Goal: Task Accomplishment & Management: Manage account settings

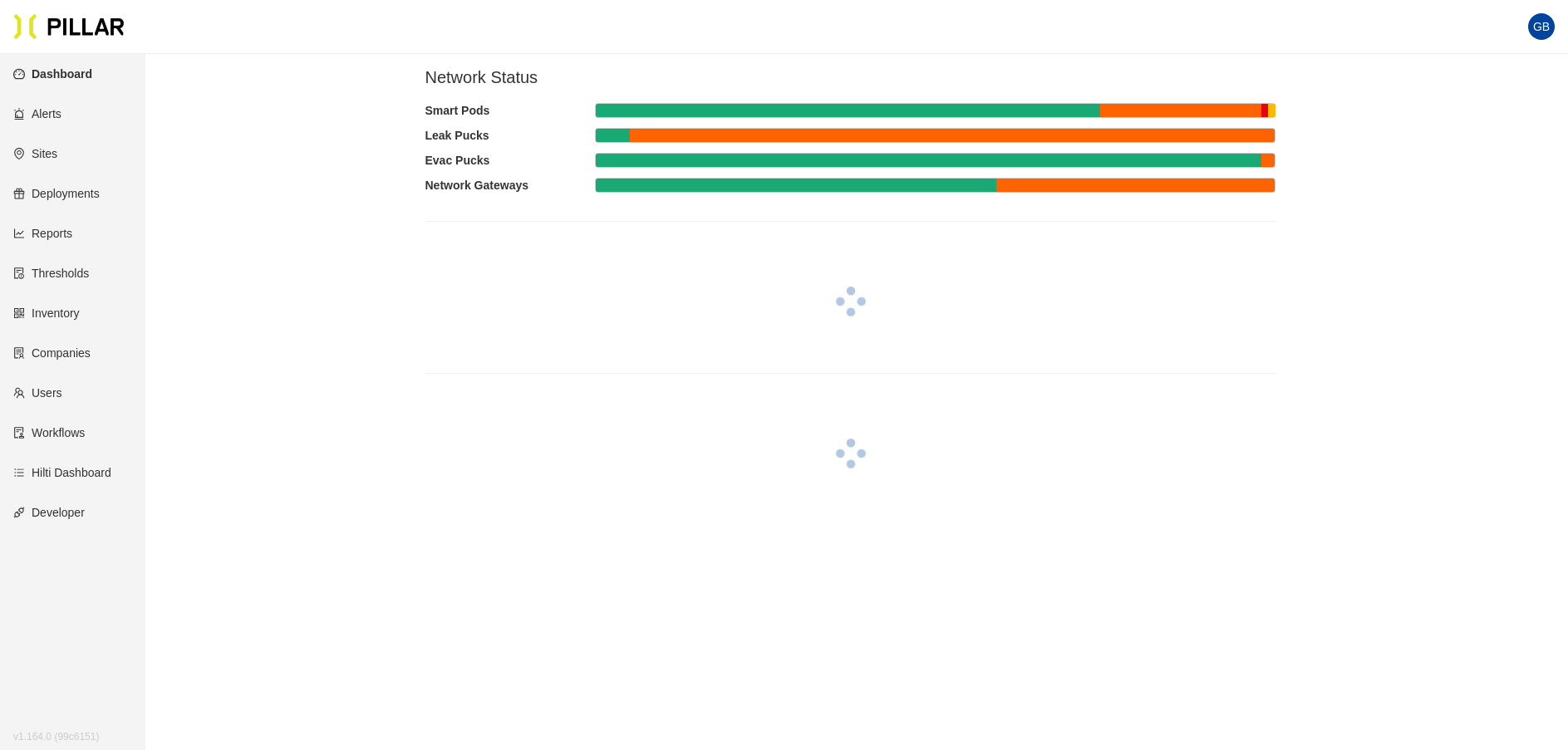
click at [53, 154] on link "Sites" at bounding box center [35, 154] width 44 height 13
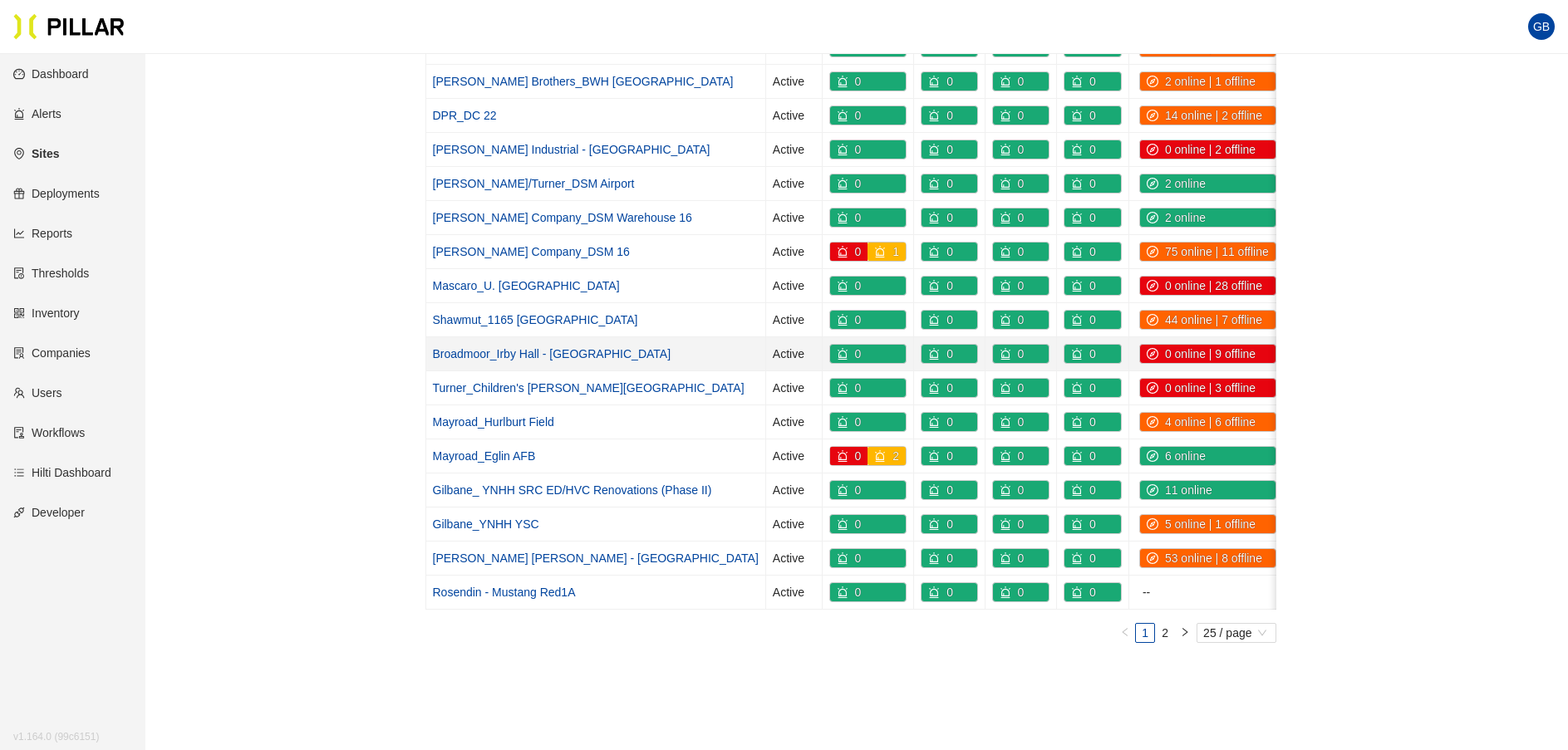
scroll to position [581, 0]
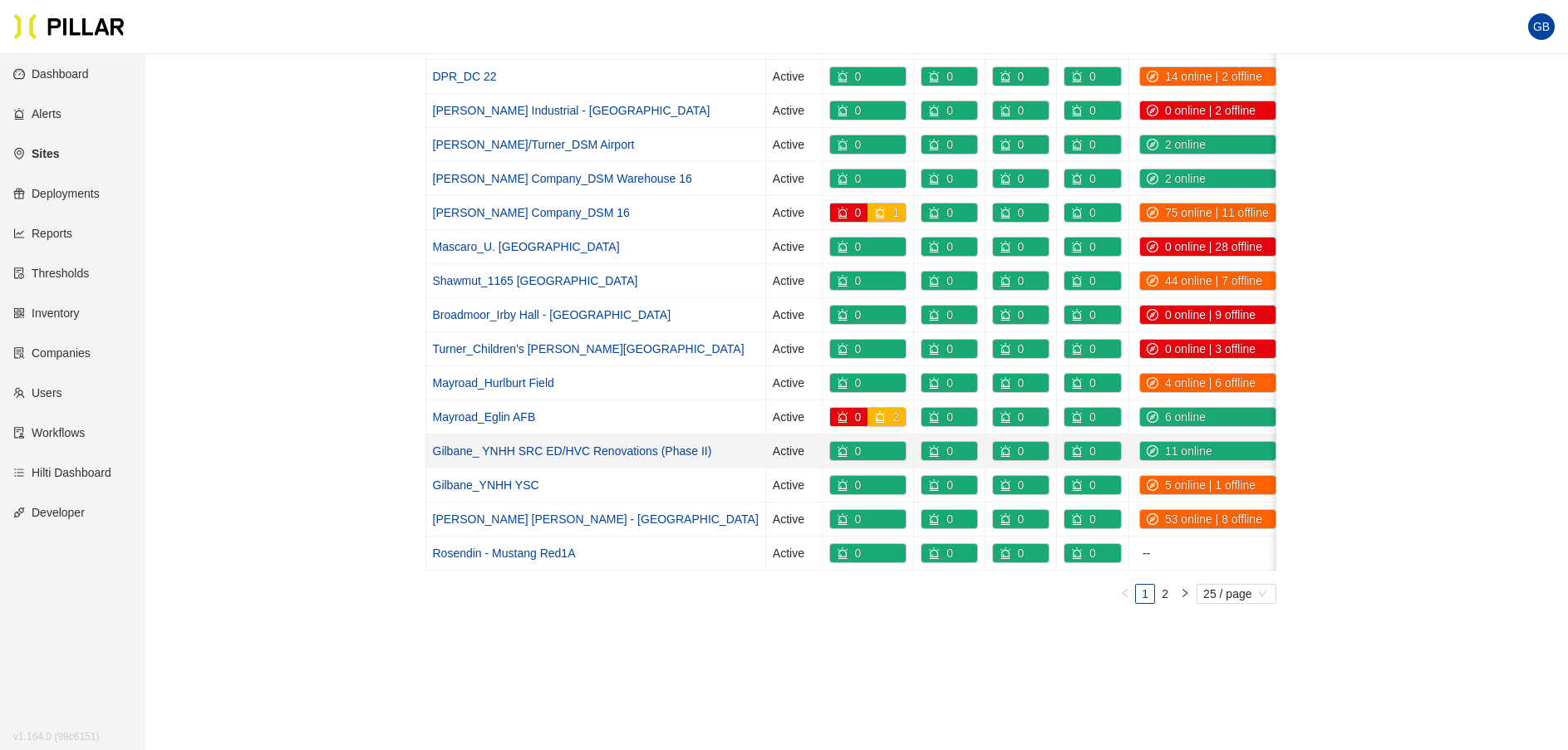
click at [557, 452] on link "Gilbane_ YNHH SRC ED/HVC Renovations (Phase II)" at bounding box center [572, 451] width 280 height 13
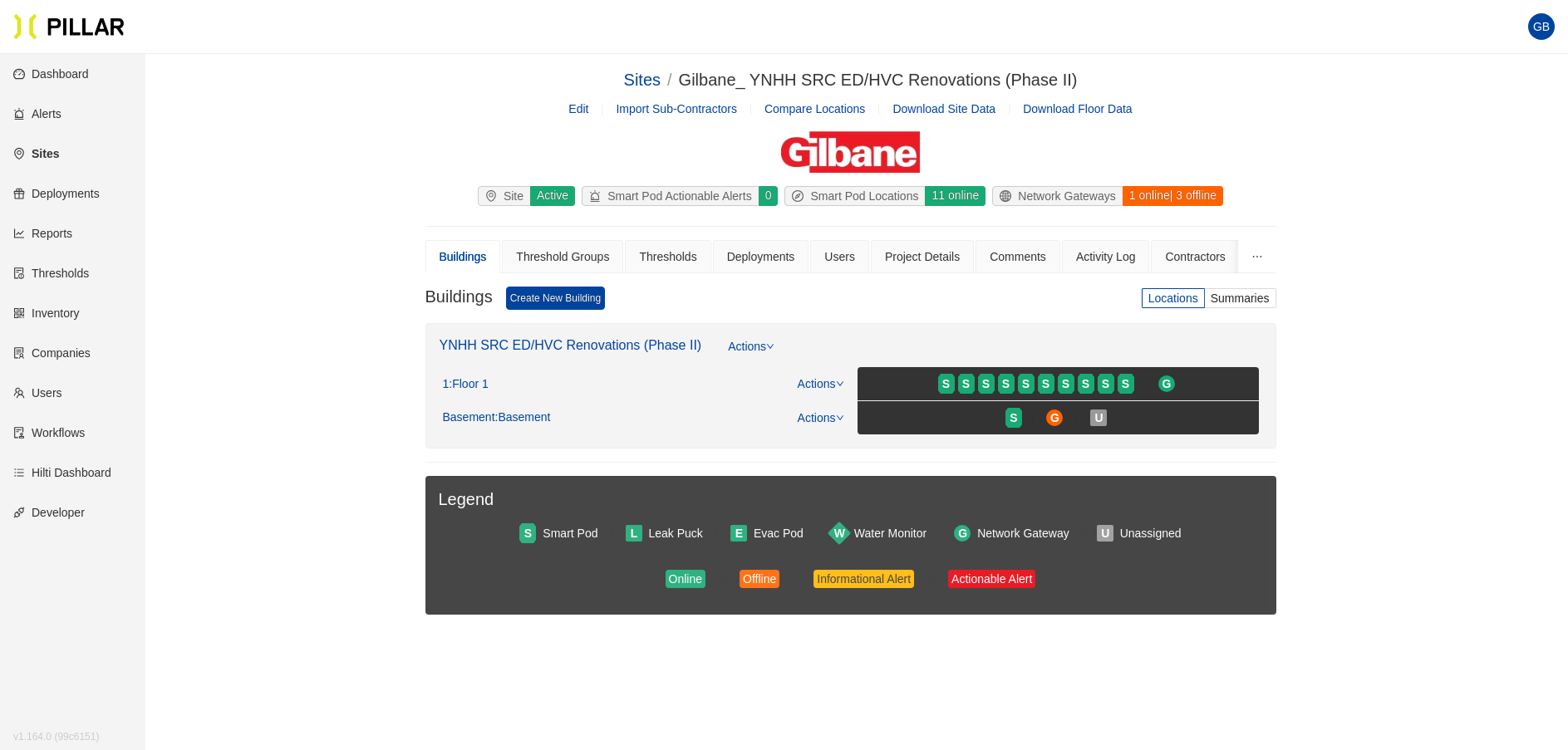
click at [50, 234] on link "Reports" at bounding box center [43, 233] width 59 height 13
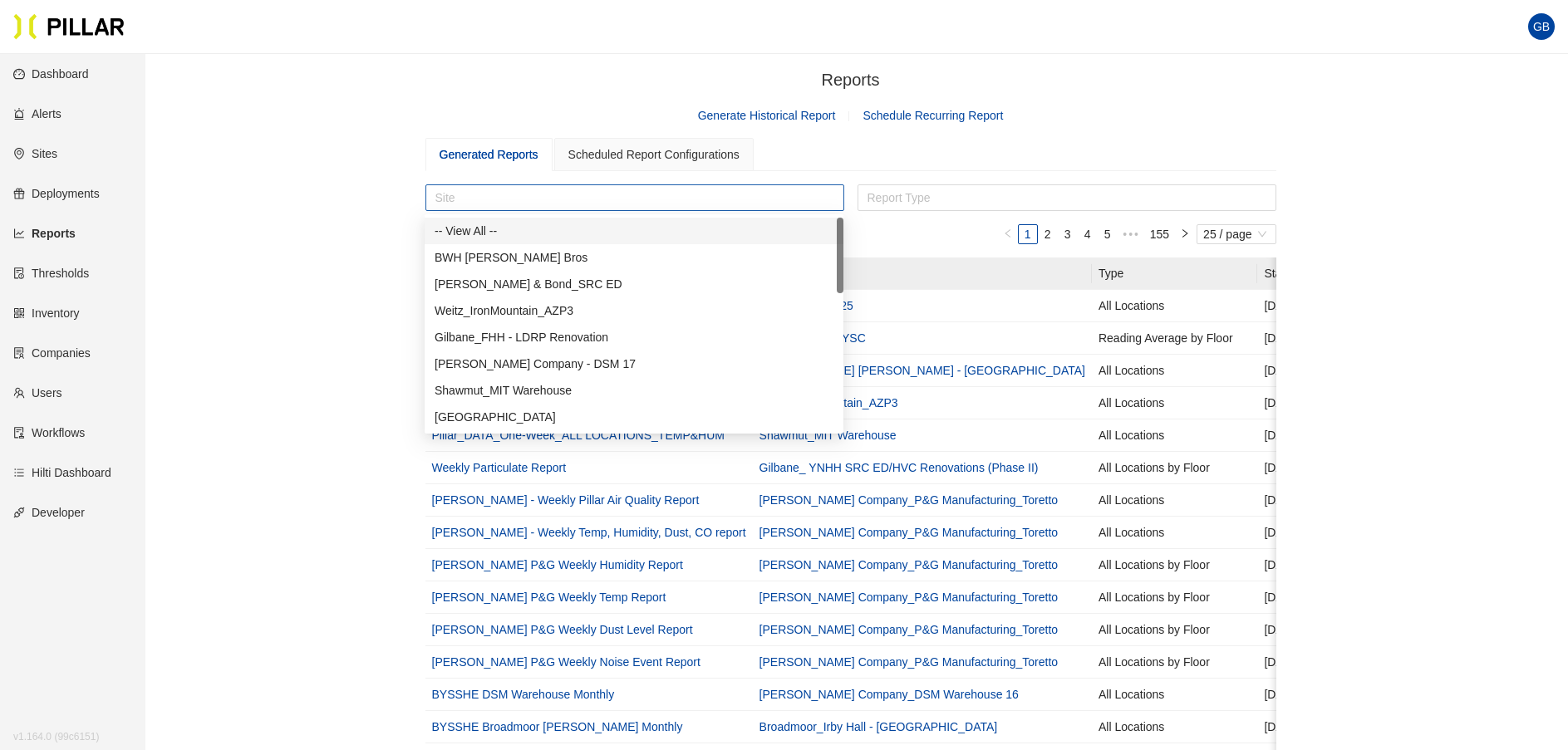
click at [525, 197] on div at bounding box center [635, 198] width 410 height 23
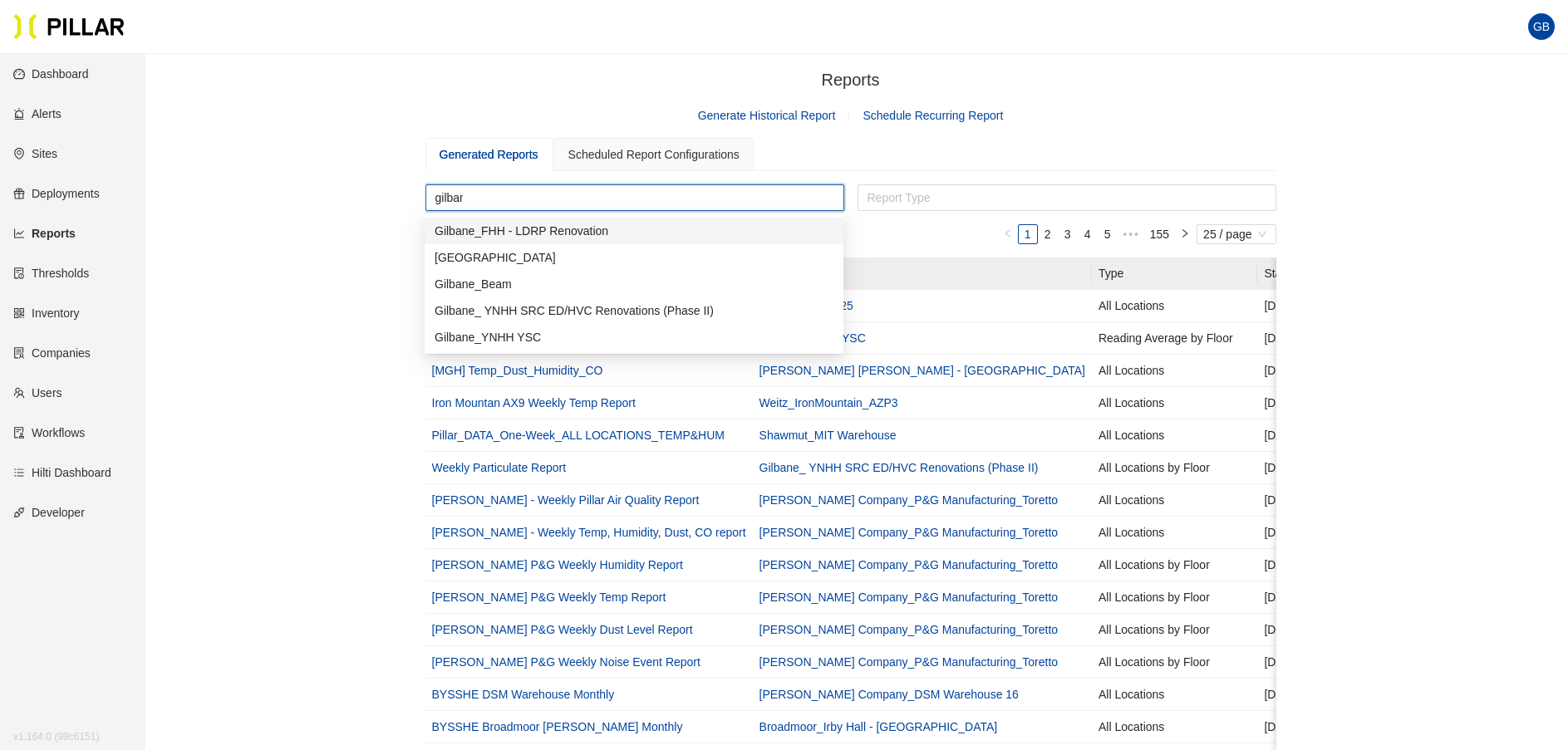
type input "gilbane"
click at [565, 307] on div "Gilbane_ YNHH SRC ED/HVC Renovations (Phase II)" at bounding box center [634, 310] width 399 height 18
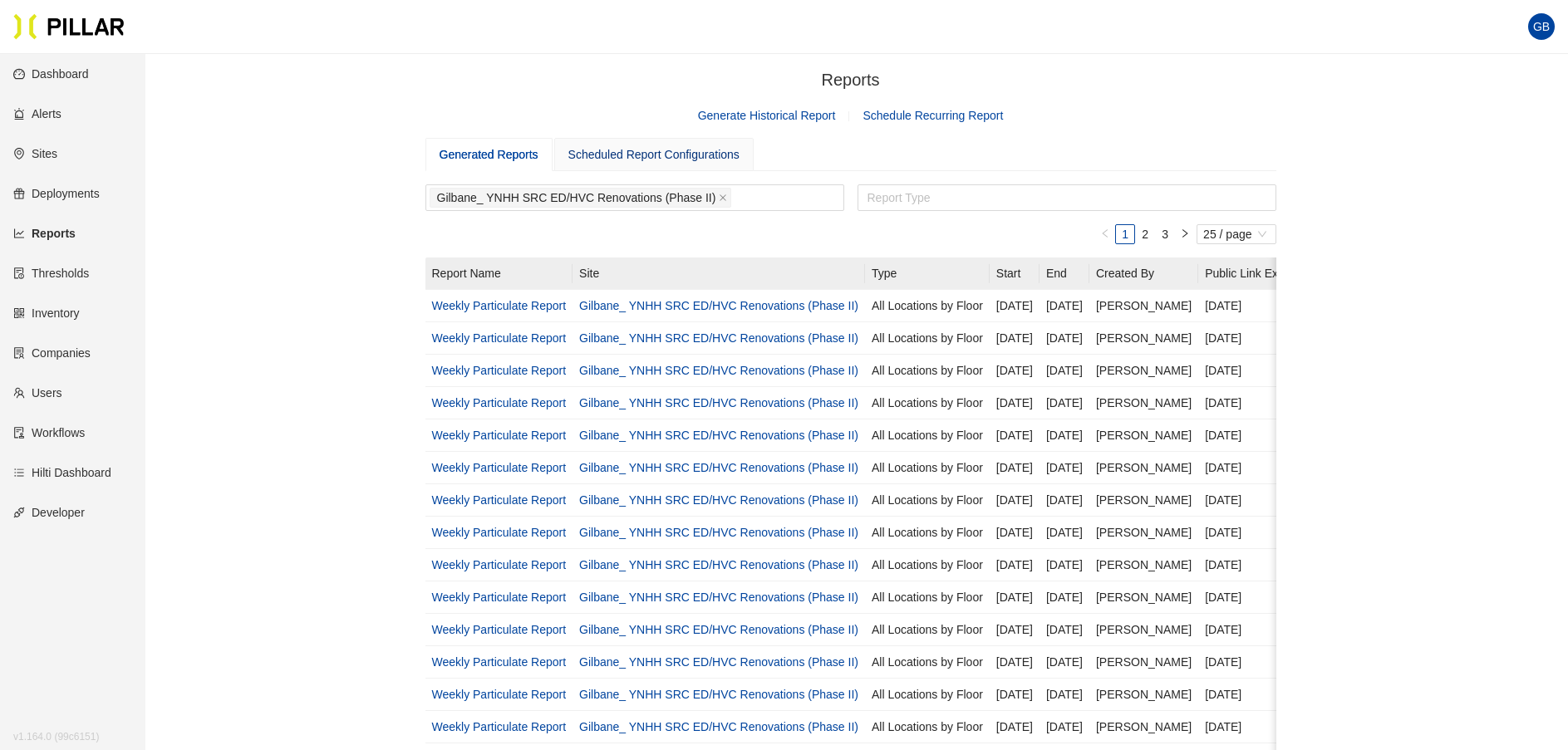
click at [676, 154] on div "Scheduled Report Configurations" at bounding box center [654, 154] width 171 height 18
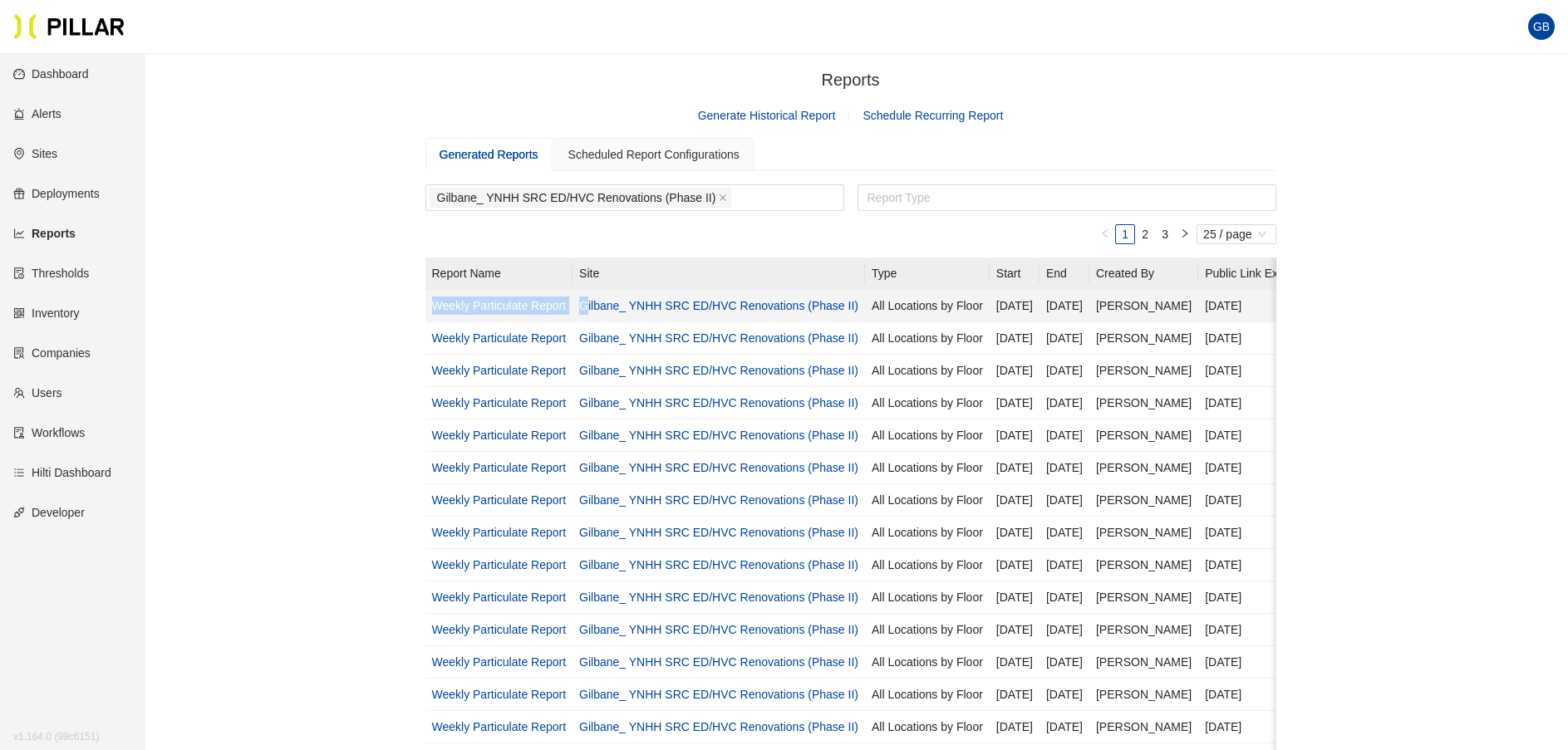
drag, startPoint x: 427, startPoint y: 310, endPoint x: 590, endPoint y: 315, distance: 163.1
click at [587, 315] on tr "Weekly Particulate Report Gilbane_ YNHH SRC ED/HVC Renovations (Phase II) All L…" at bounding box center [888, 305] width 926 height 33
click at [382, 310] on div "Reports / Generate Historical Report Schedule Recurring Report Generated Report…" at bounding box center [850, 612] width 1329 height 1091
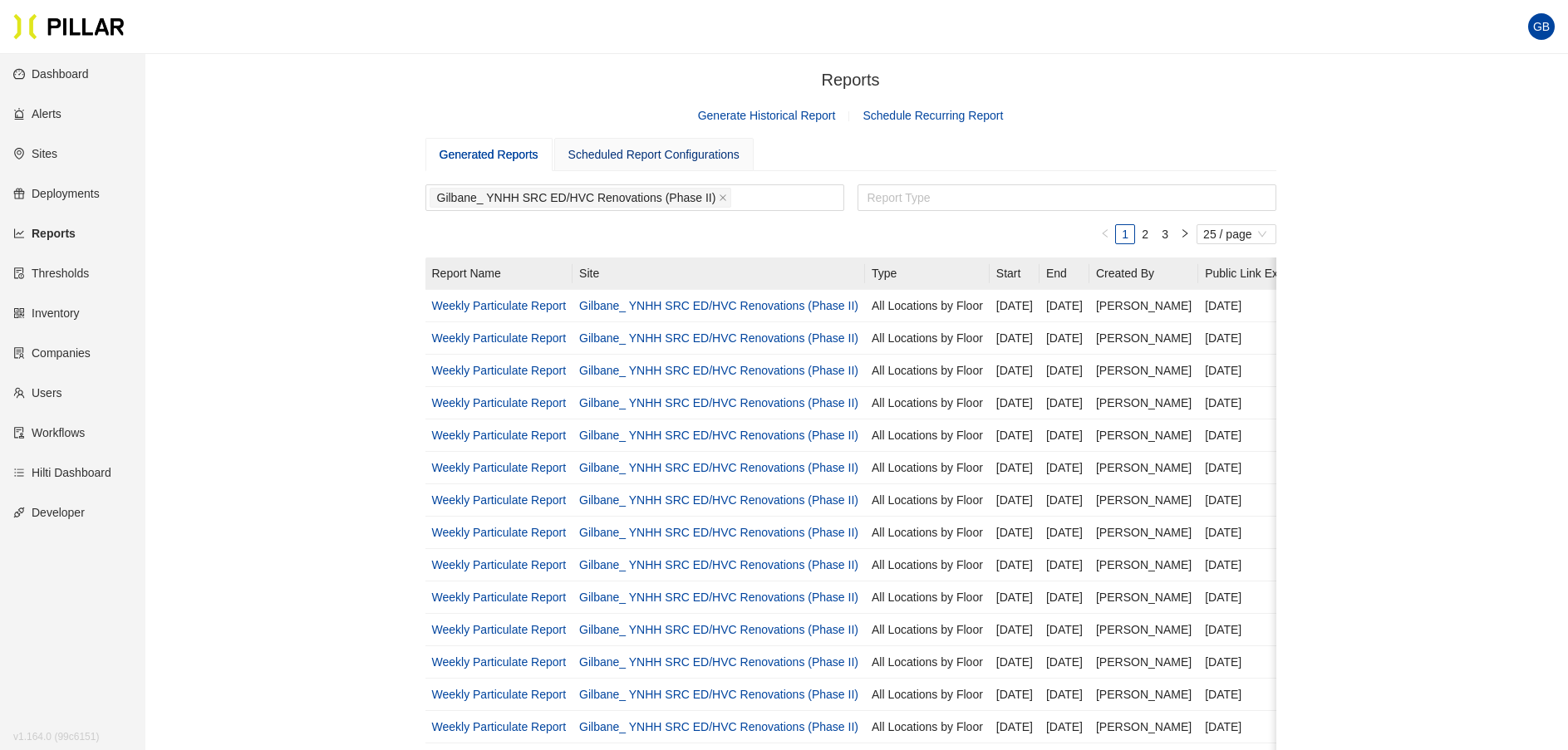
click at [648, 154] on div "Scheduled Report Configurations" at bounding box center [654, 154] width 171 height 18
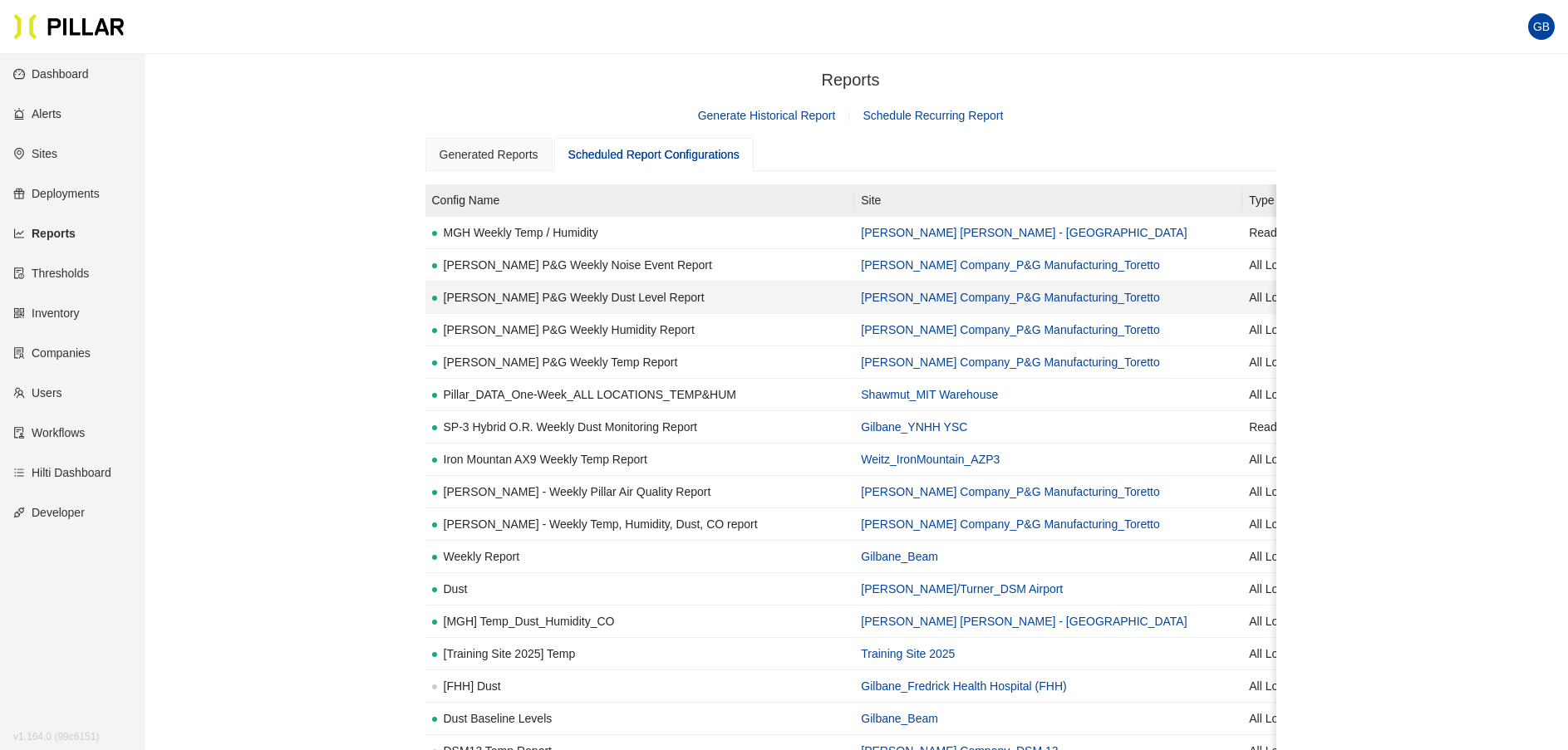
scroll to position [1347, 0]
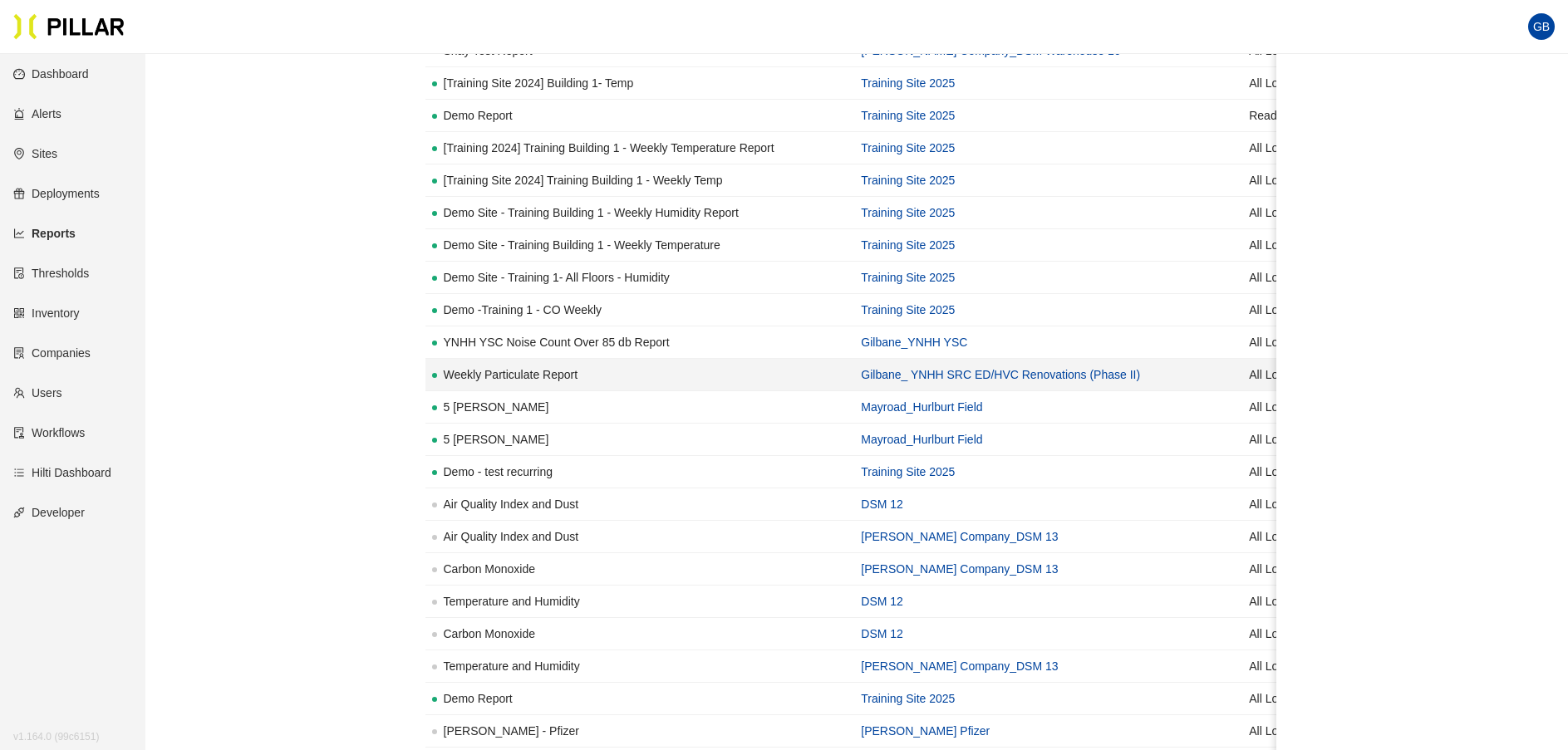
click at [861, 373] on link "Gilbane_ YNHH SRC ED/HVC Renovations (Phase II)" at bounding box center [1000, 374] width 280 height 13
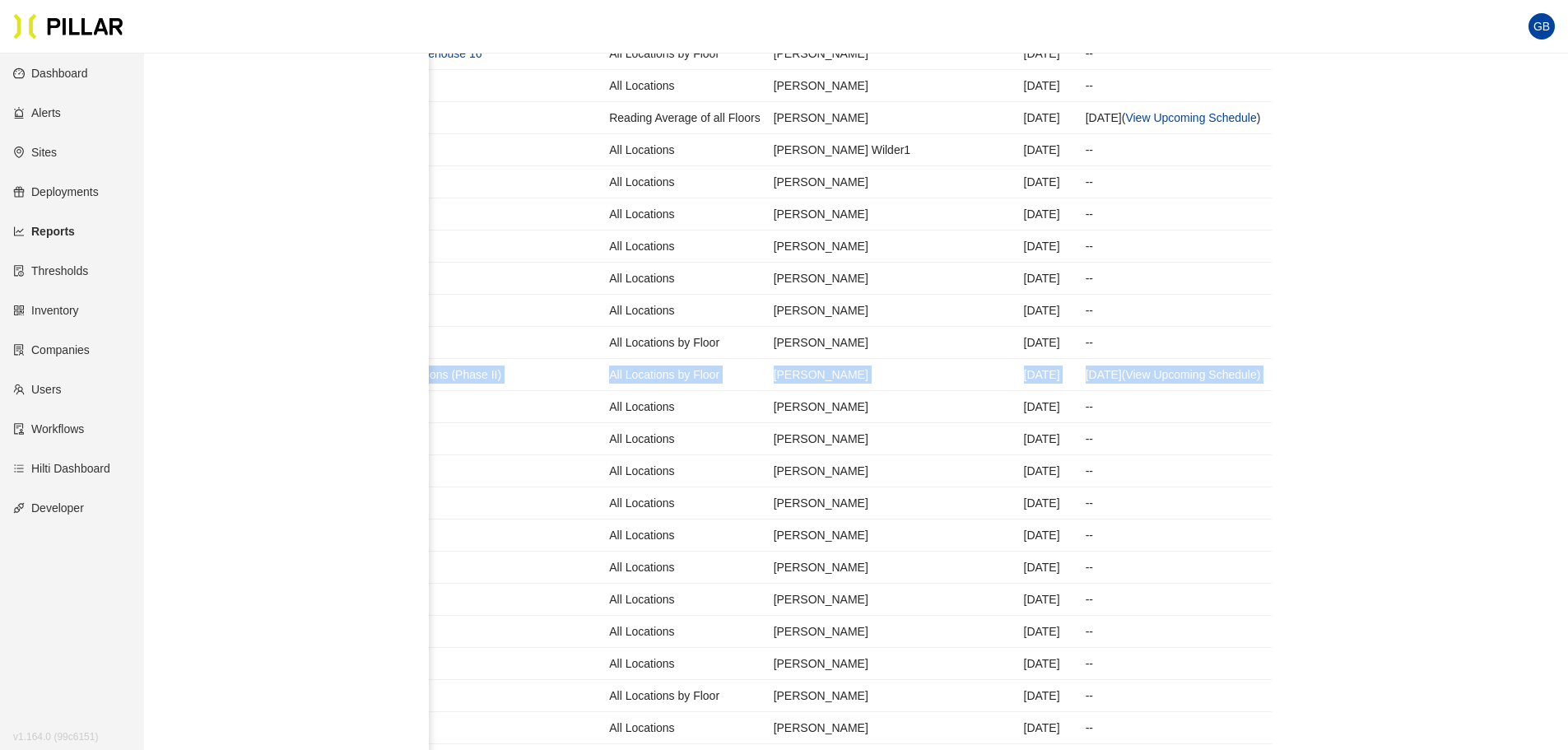
scroll to position [0, 665]
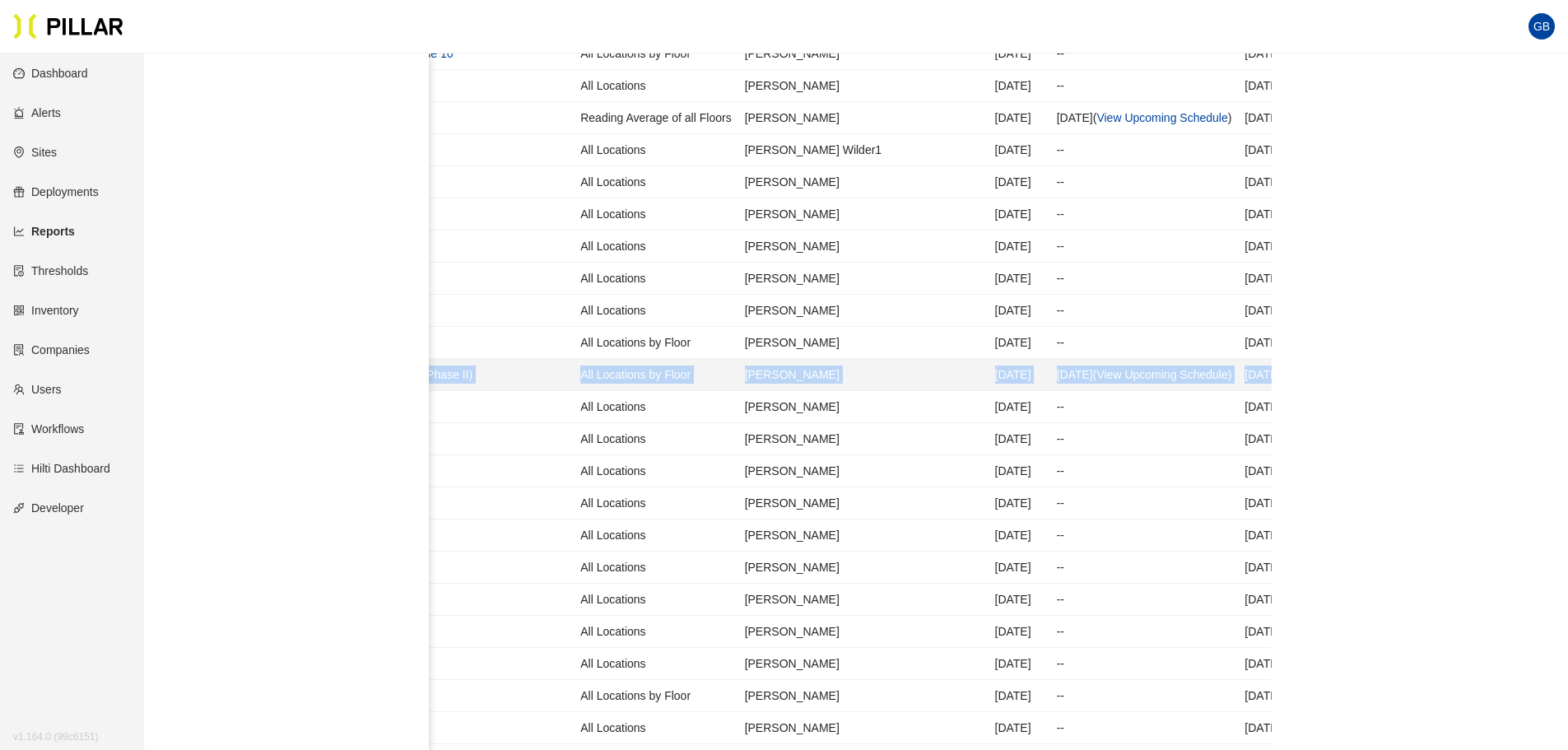
drag, startPoint x: 687, startPoint y: 370, endPoint x: 1253, endPoint y: 373, distance: 566.0
click at [1253, 373] on tr "Weekly Particulate Report Gilbane_ YNHH SRC ED/HVC Renovations (Phase II) All L…" at bounding box center [653, 375] width 1778 height 32
click at [1527, 373] on icon "down" at bounding box center [1531, 374] width 8 height 8
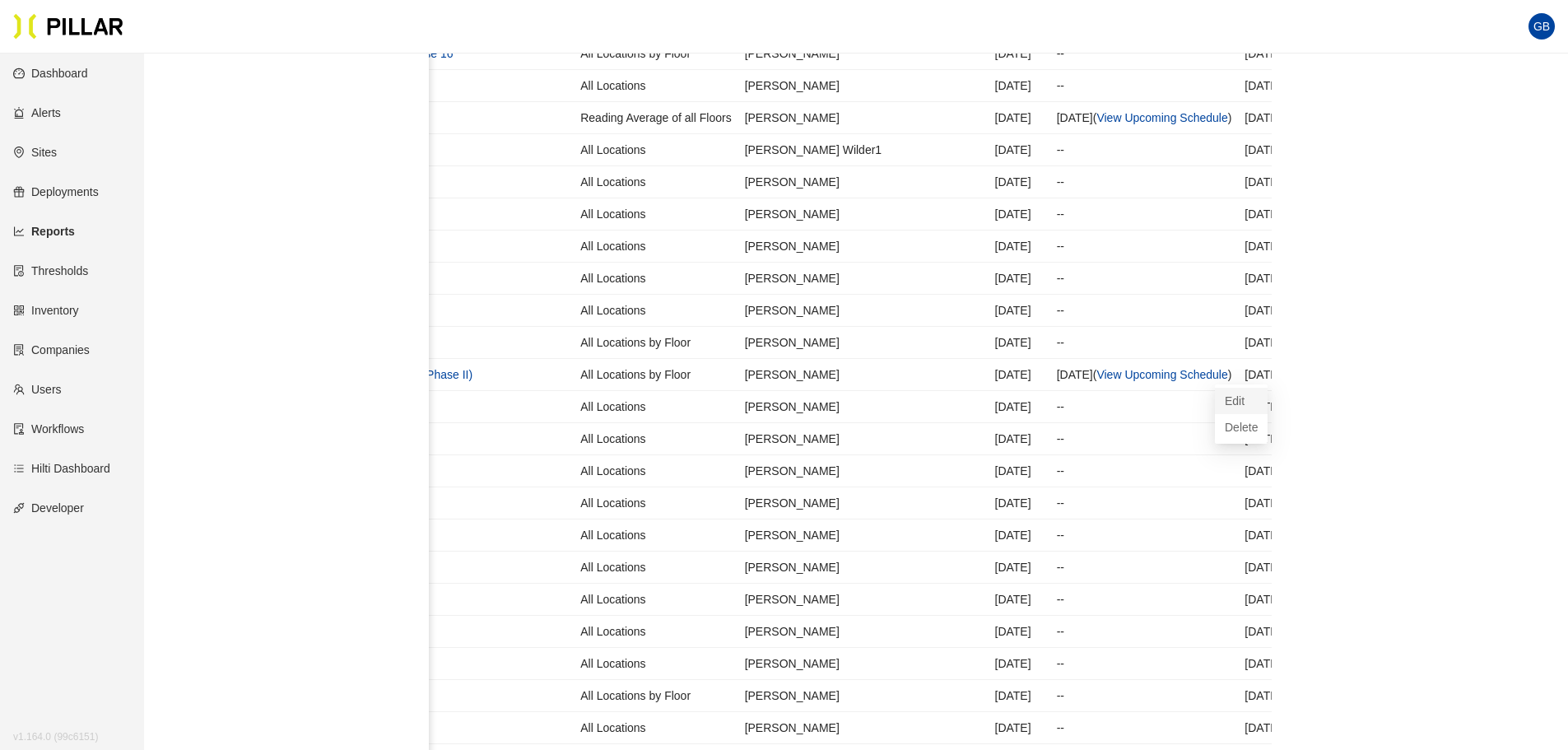
click at [1242, 395] on span "Edit" at bounding box center [1242, 401] width 33 height 18
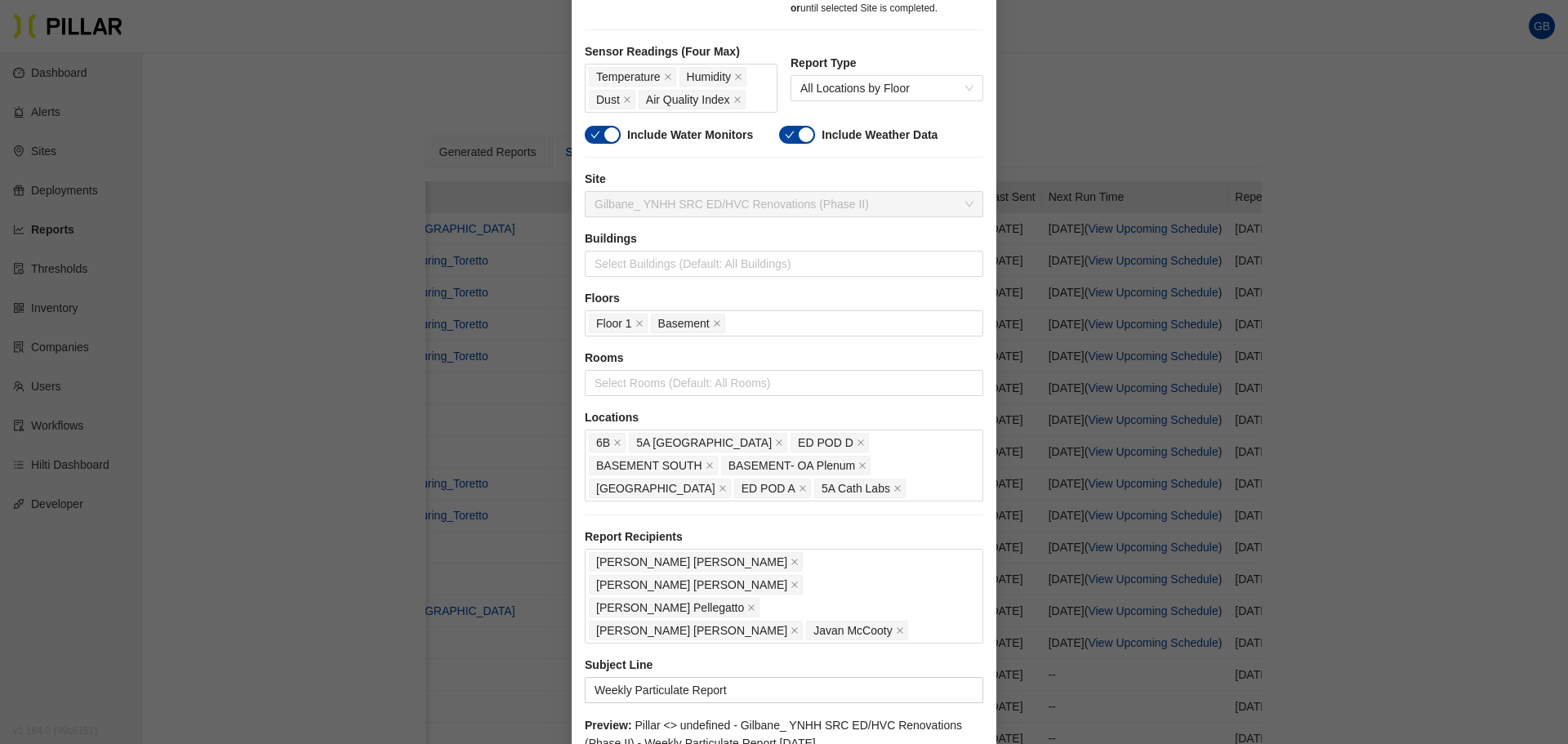
scroll to position [454, 0]
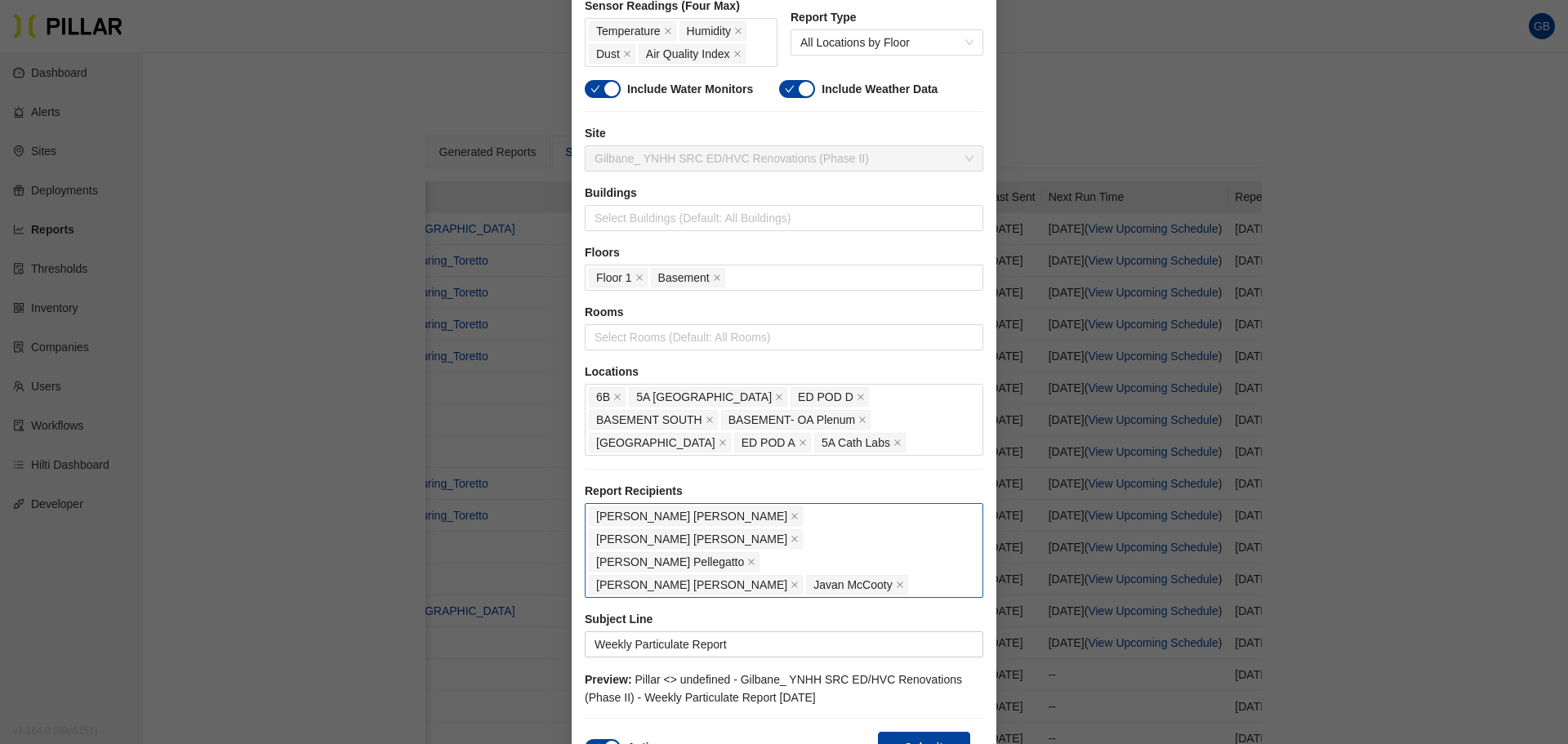
click at [837, 538] on div "[PERSON_NAME] [PERSON_NAME] [PERSON_NAME] [PERSON_NAME] [PERSON_NAME]" at bounding box center [784, 550] width 390 height 92
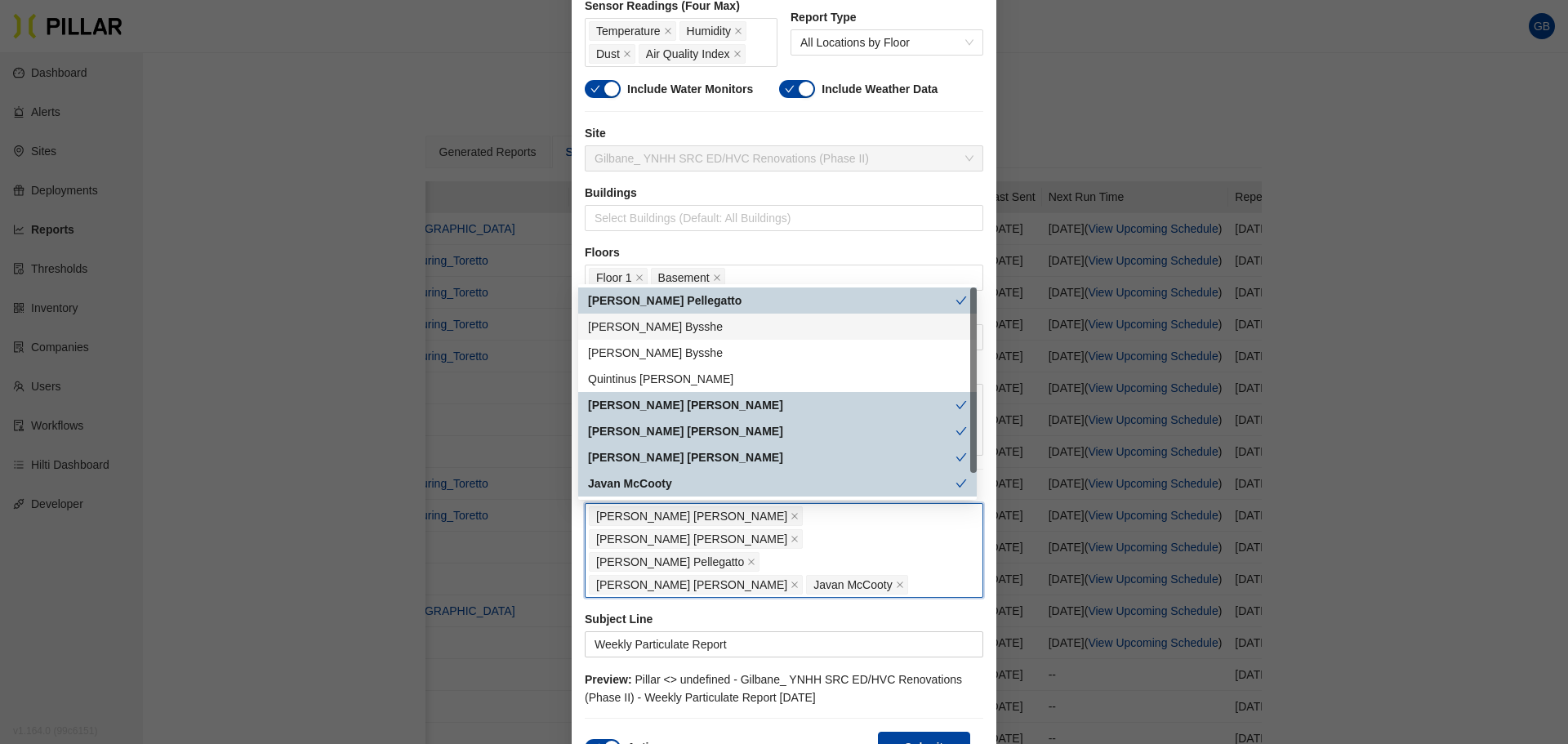
click at [610, 327] on div "[PERSON_NAME]" at bounding box center [777, 327] width 379 height 18
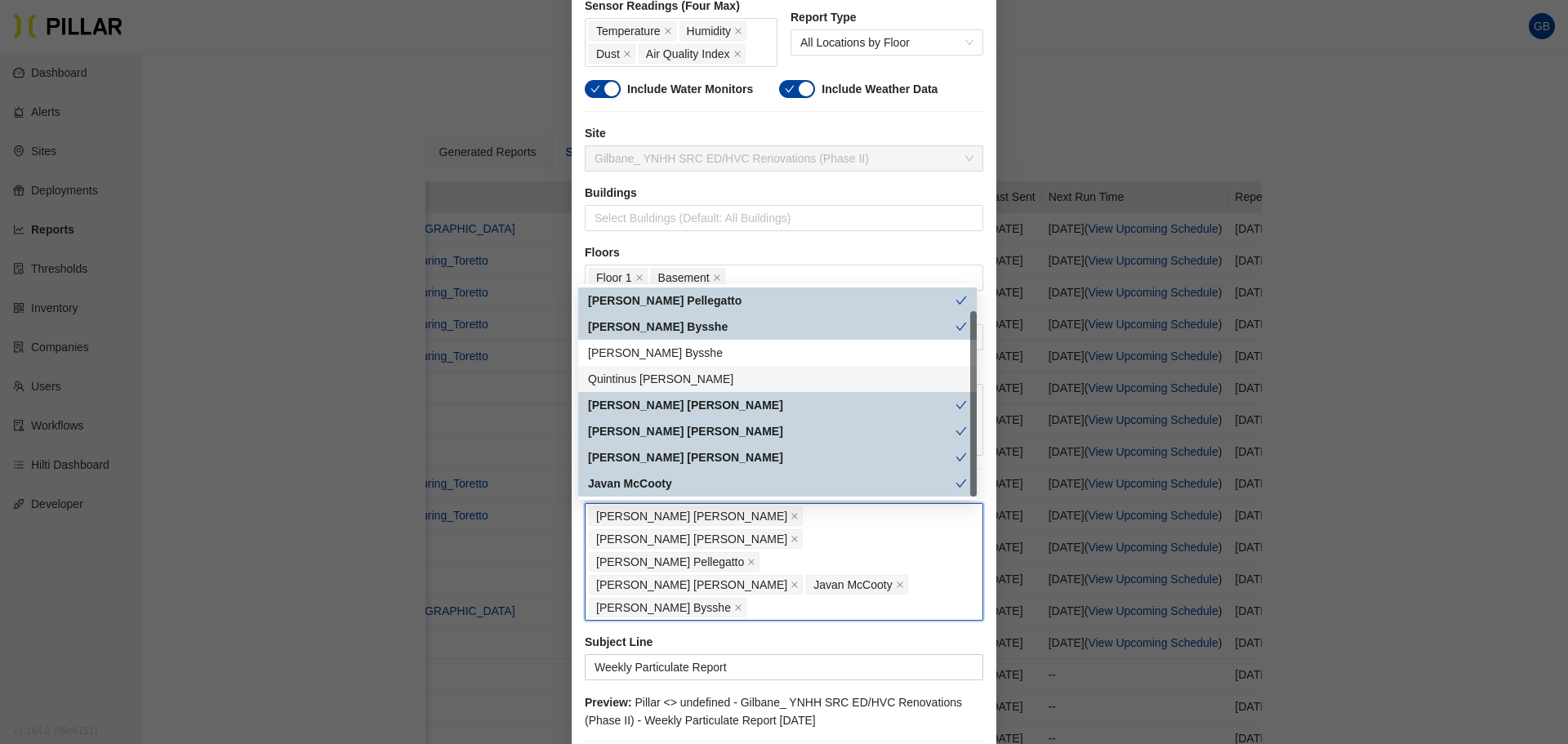
scroll to position [26, 0]
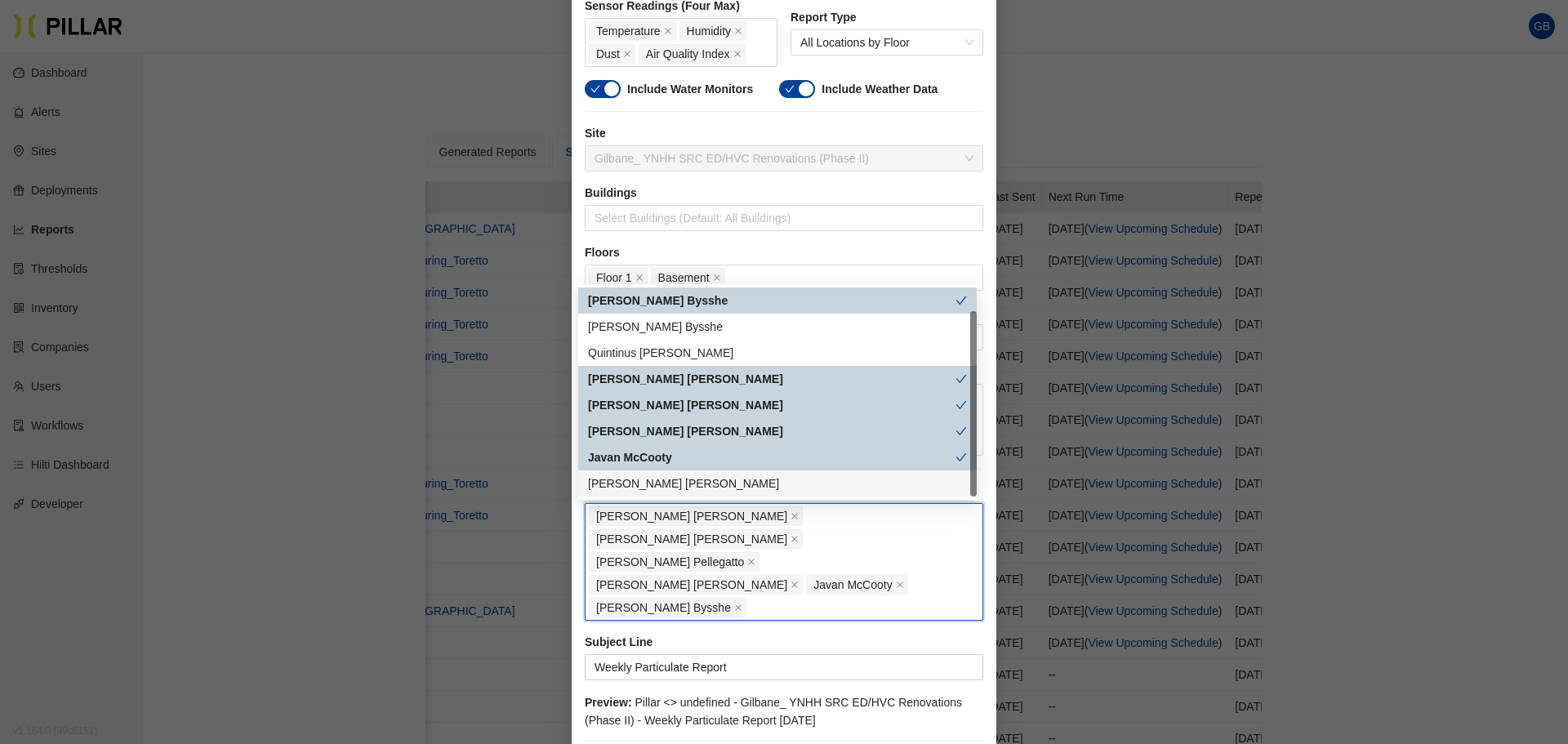
click at [606, 484] on div "[PERSON_NAME]" at bounding box center [777, 483] width 379 height 18
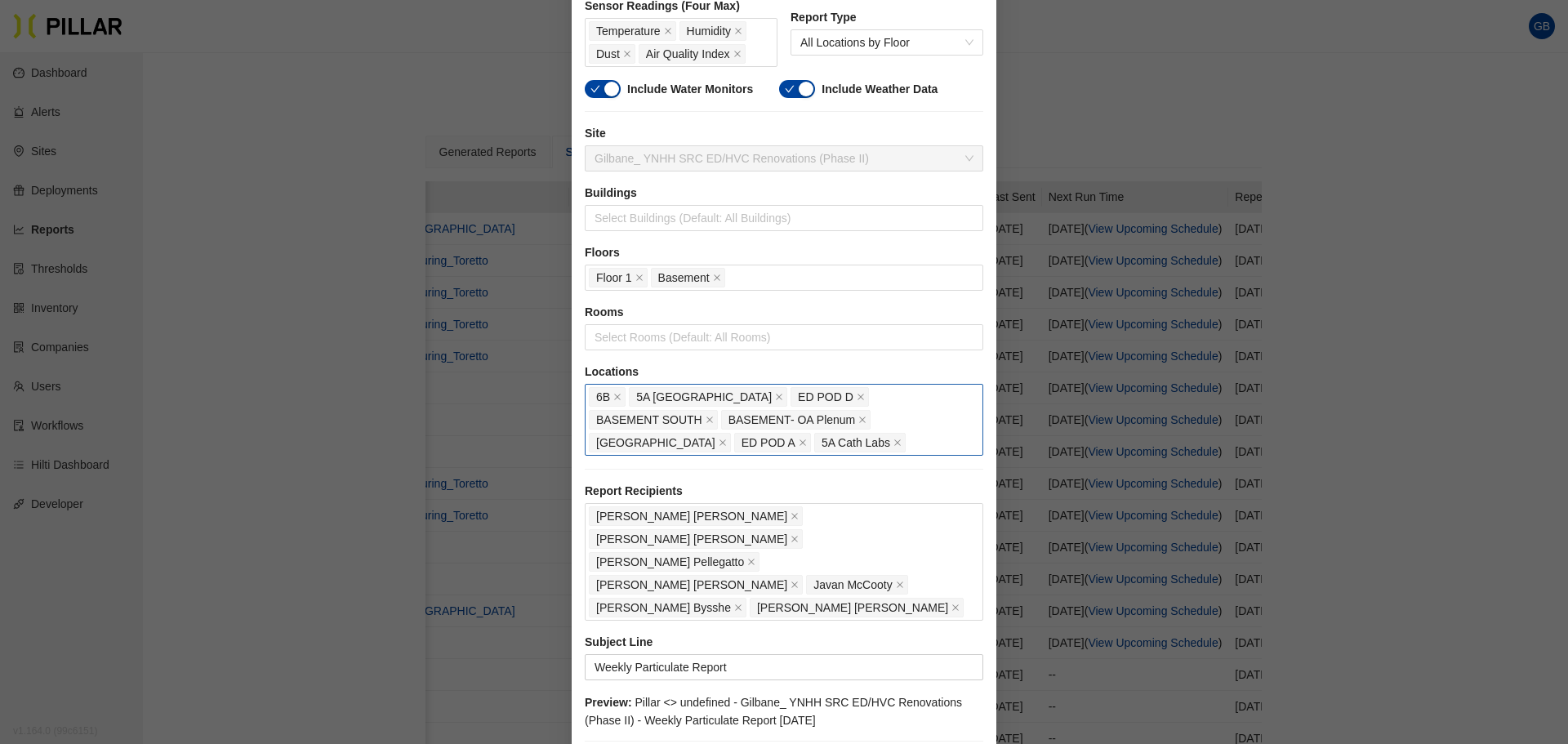
drag, startPoint x: 924, startPoint y: 701, endPoint x: 930, endPoint y: 427, distance: 274.1
click at [932, 459] on div "Sensor Readings (Four Max) Temperature Humidity Dust Air Quality Index Report T…" at bounding box center [784, 392] width 399 height 789
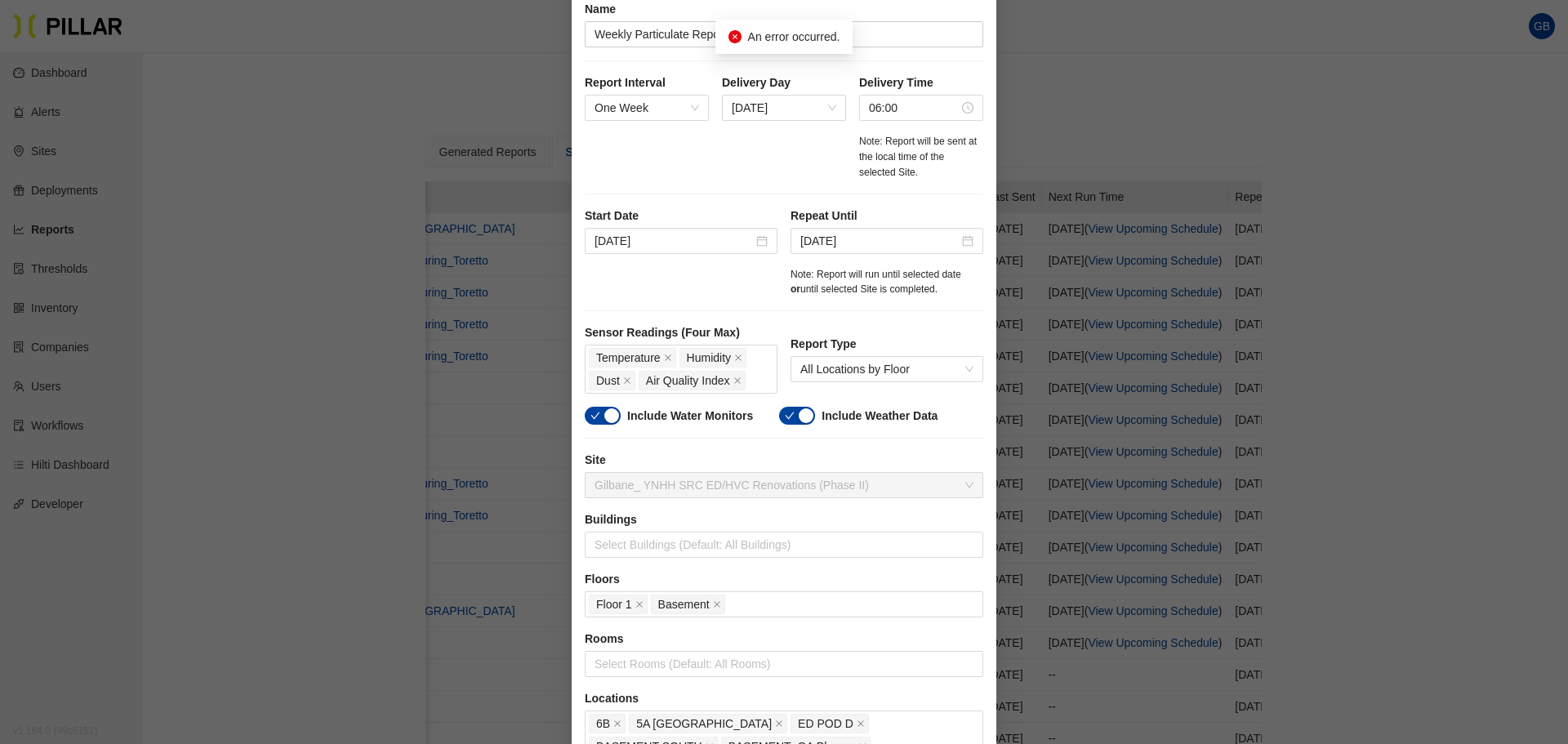
scroll to position [0, 0]
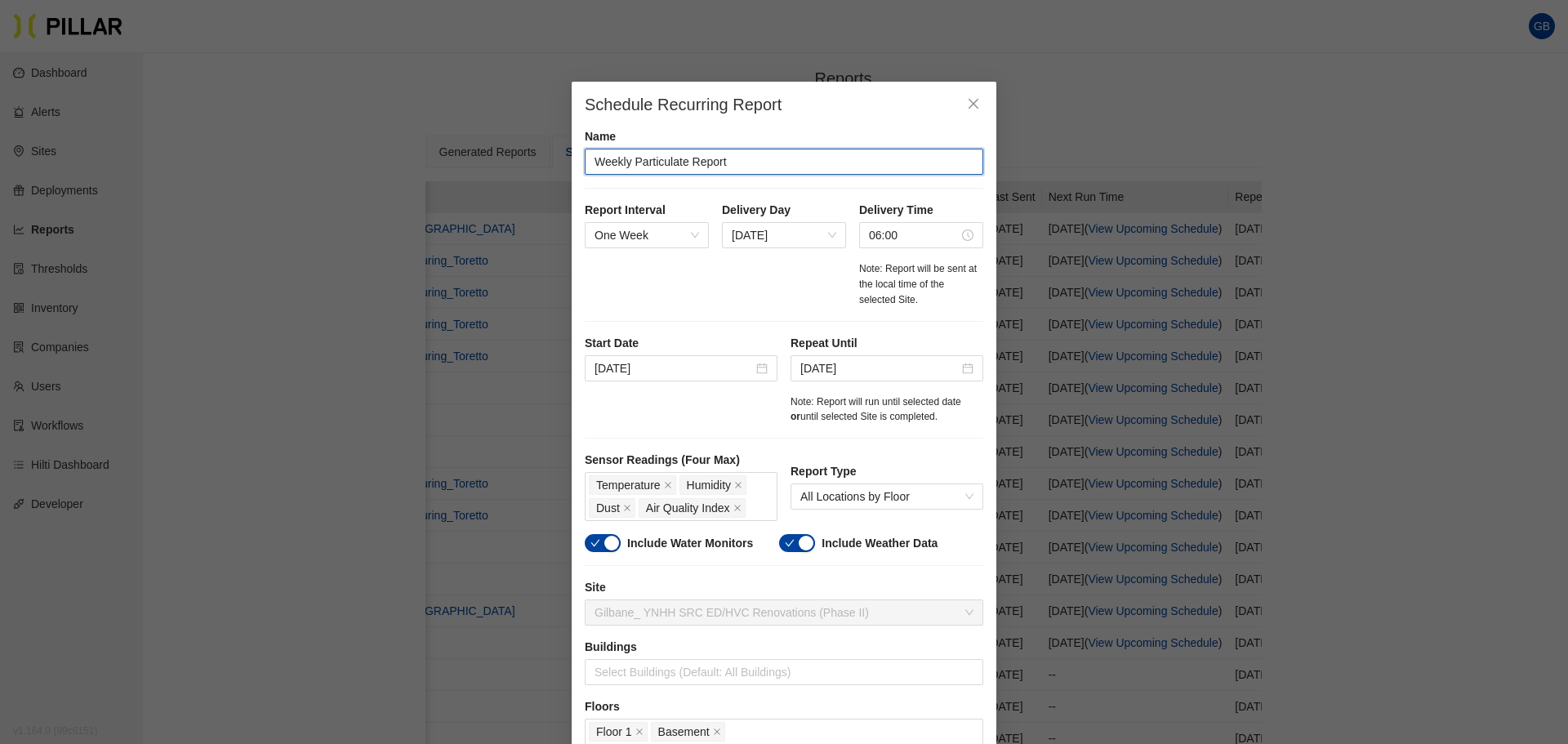
click at [794, 162] on input "Weekly Particulate Report" at bounding box center [784, 162] width 399 height 26
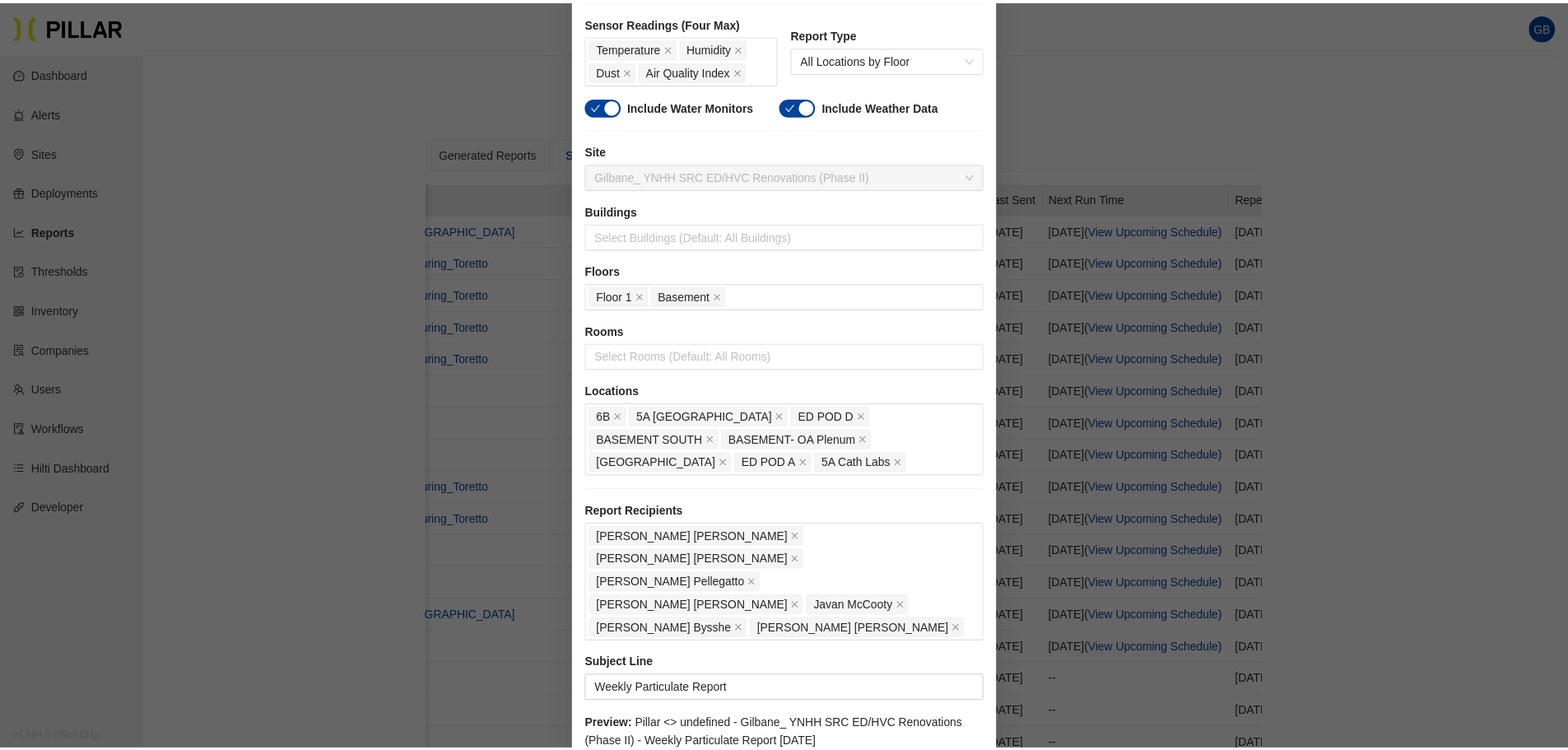
scroll to position [457, 0]
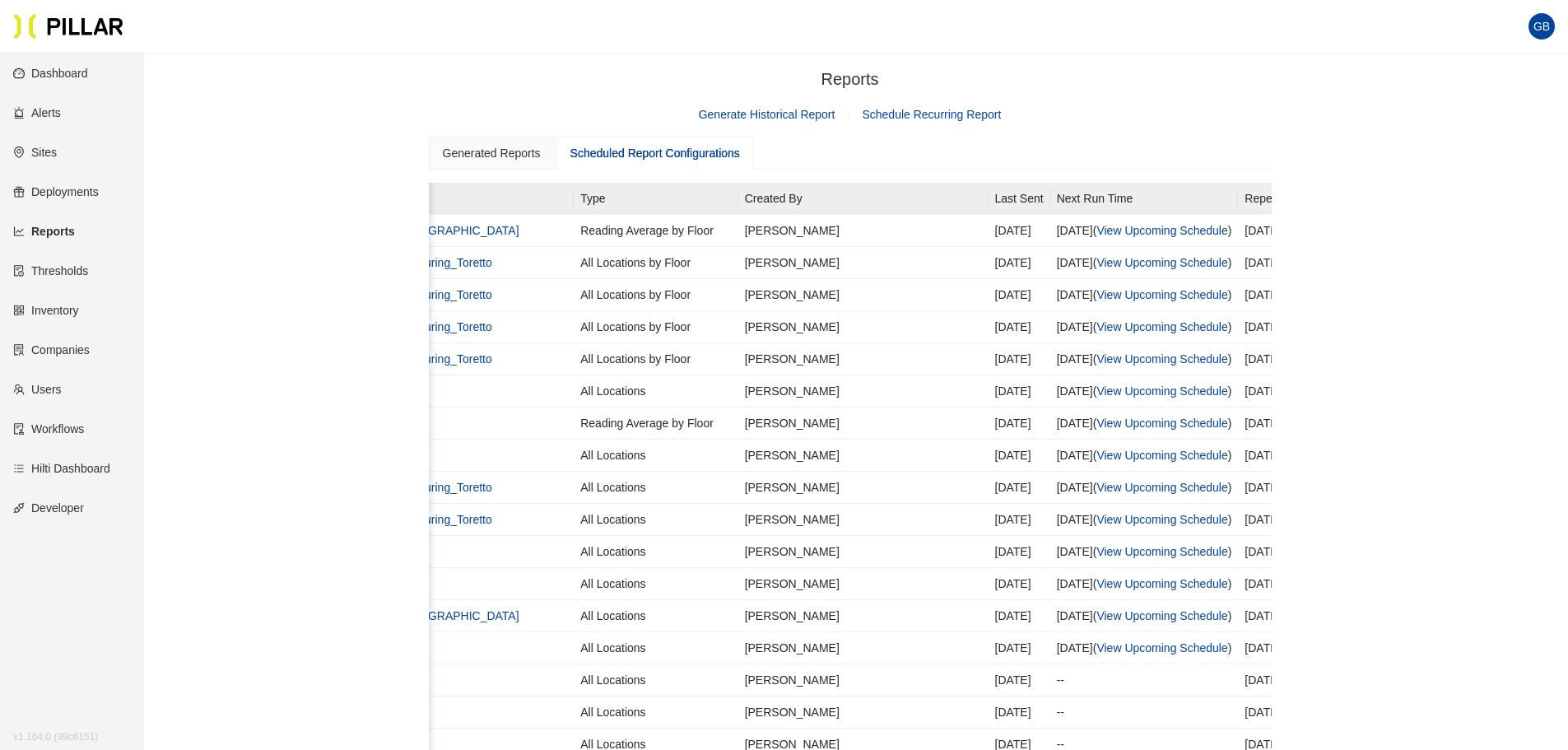
click at [781, 111] on link "Generate Historical Report" at bounding box center [767, 115] width 136 height 13
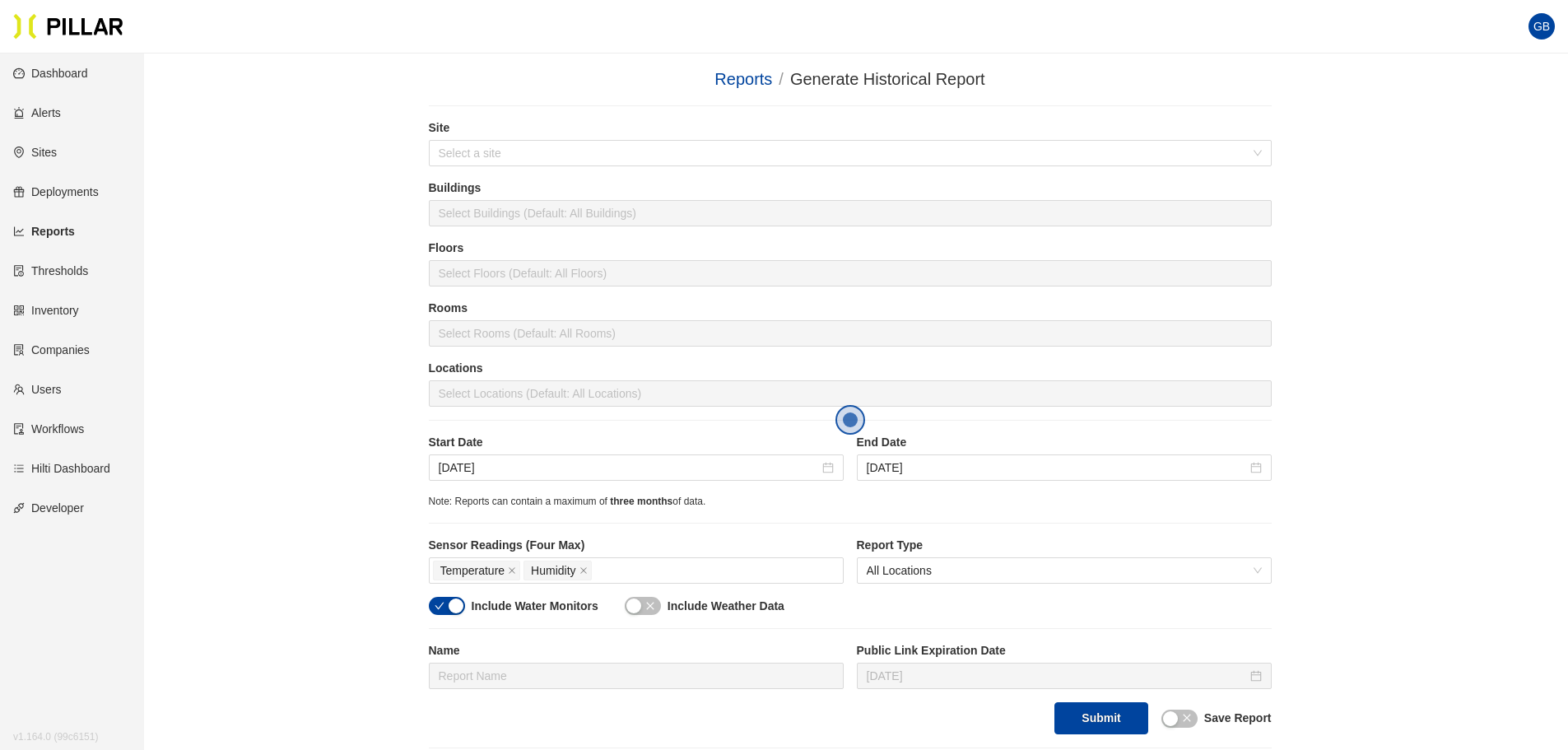
click at [1427, 338] on div "Reports / Generate Historical Report / Site Select a site Buildings Select Buil…" at bounding box center [850, 407] width 1331 height 681
click at [754, 78] on link "Reports" at bounding box center [743, 79] width 57 height 18
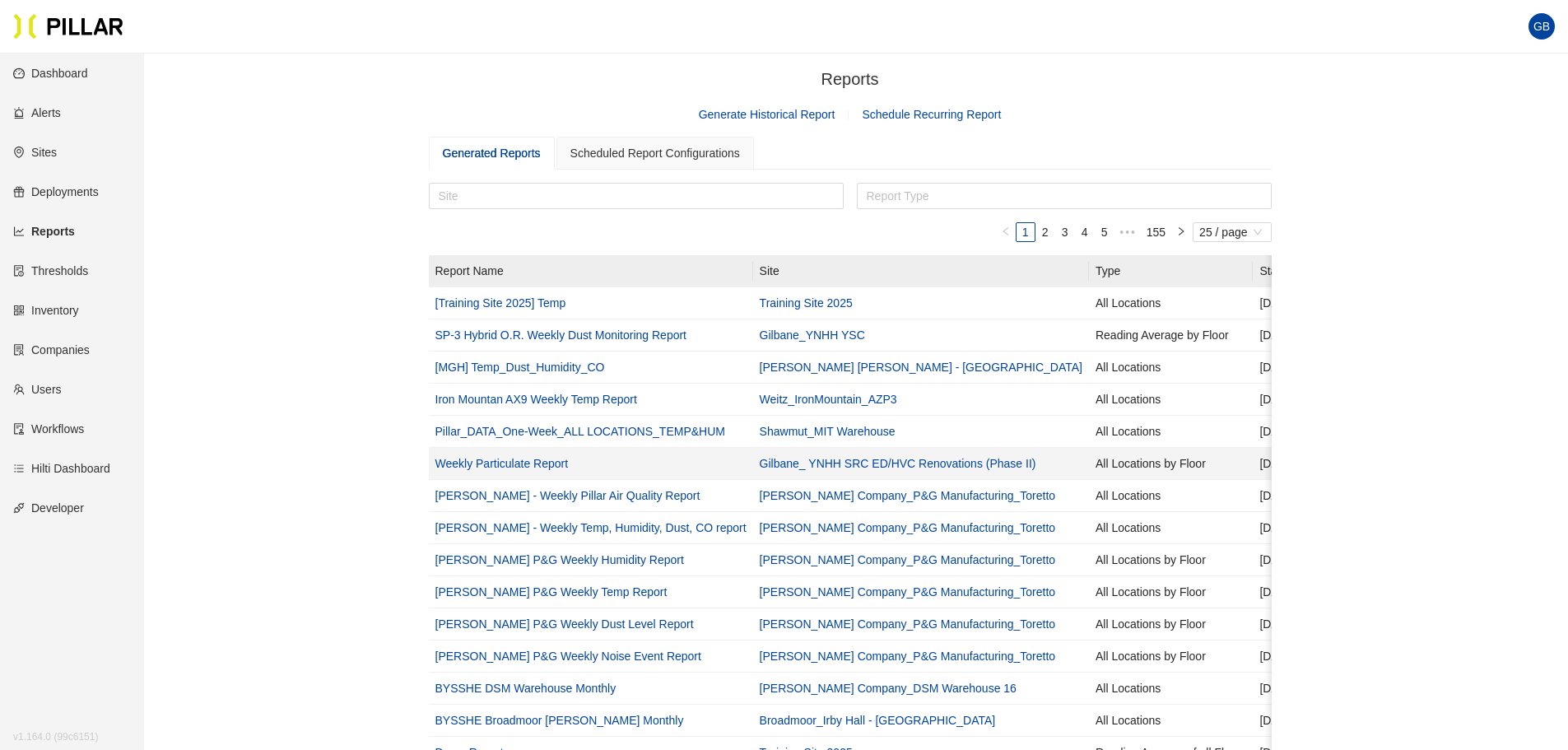
click at [484, 462] on link "Weekly Particulate Report" at bounding box center [502, 463] width 133 height 13
